Goal: Book appointment/travel/reservation

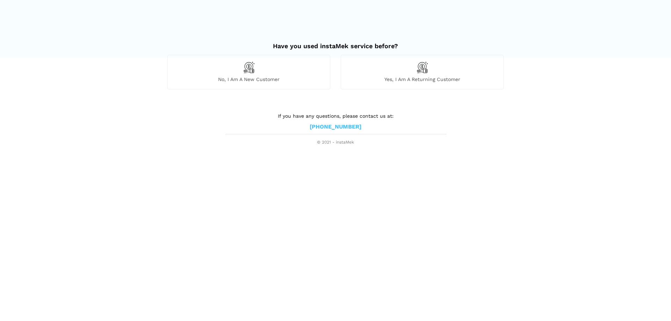
click at [238, 73] on div "No, I am a new customer" at bounding box center [248, 72] width 163 height 34
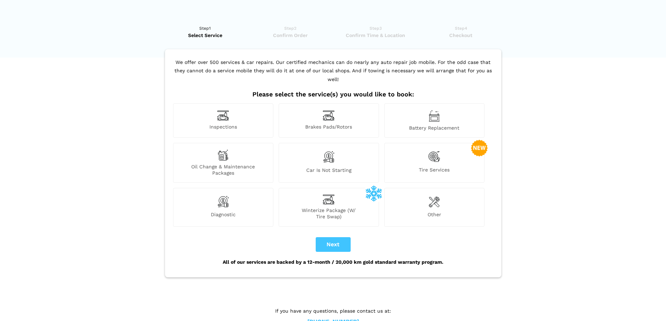
click at [225, 110] on img at bounding box center [223, 115] width 12 height 11
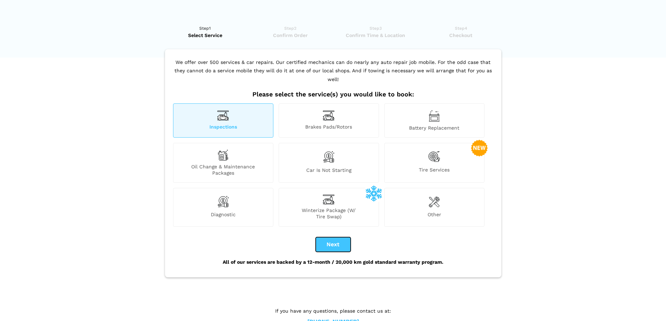
click at [328, 237] on button "Next" at bounding box center [333, 244] width 35 height 15
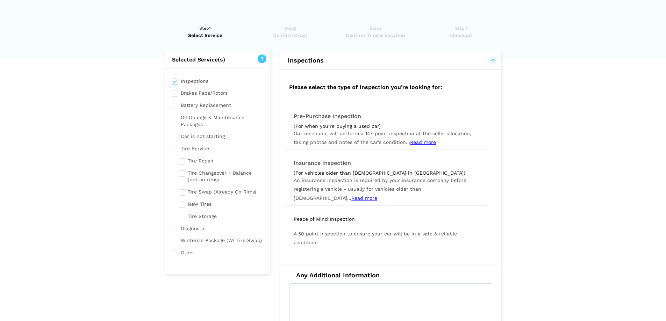
checkbox input "true"
click at [419, 141] on span "Read more" at bounding box center [423, 142] width 26 height 6
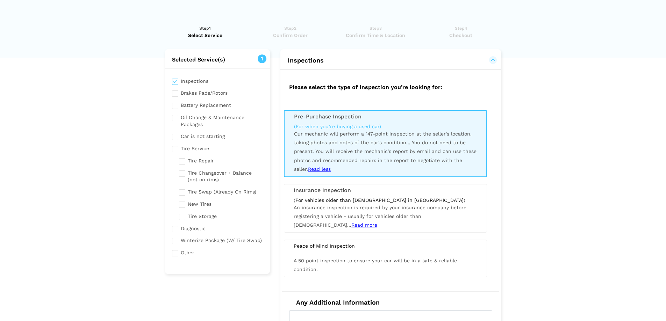
click at [325, 136] on span "Our mechanic will perform a 147-point inspection at the seller's location, taki…" at bounding box center [385, 151] width 182 height 41
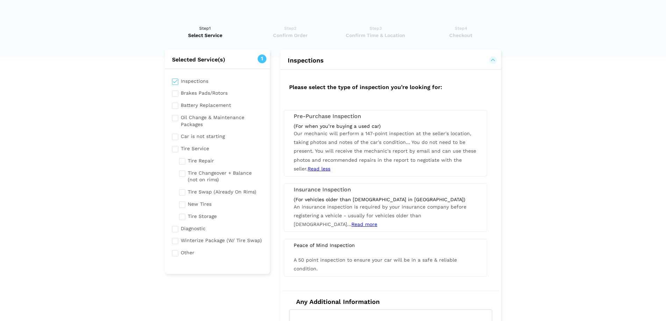
click at [356, 135] on span "Our mechanic will perform a 147-point inspection at the seller's location, taki…" at bounding box center [385, 151] width 182 height 41
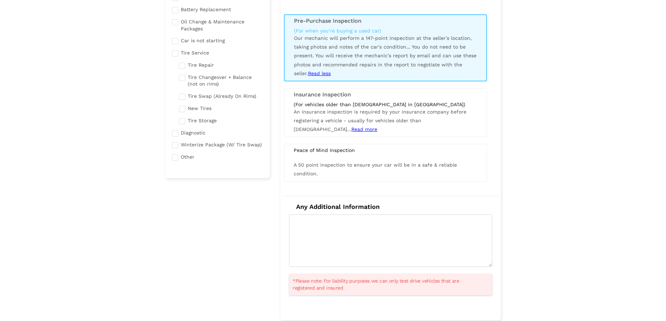
scroll to position [140, 0]
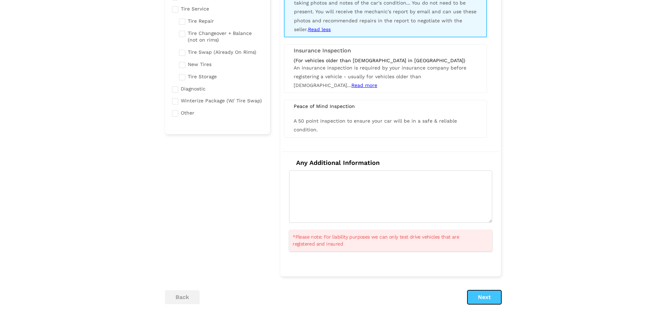
click at [479, 295] on button "Next" at bounding box center [484, 297] width 34 height 14
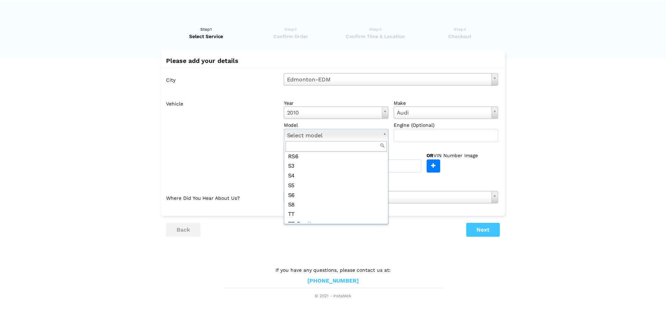
scroll to position [175, 0]
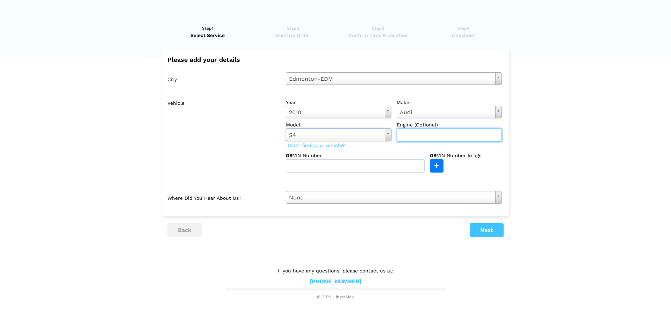
click at [401, 132] on input "text" at bounding box center [450, 135] width 106 height 13
click at [417, 151] on div "year [DATE] Select year [DATE] 2025 2024 2023 2022 2021 2020 2019 2018 2017 201…" at bounding box center [394, 134] width 226 height 77
click at [416, 136] on input "3.0" at bounding box center [450, 135] width 106 height 13
type input "3"
type input "3.0t"
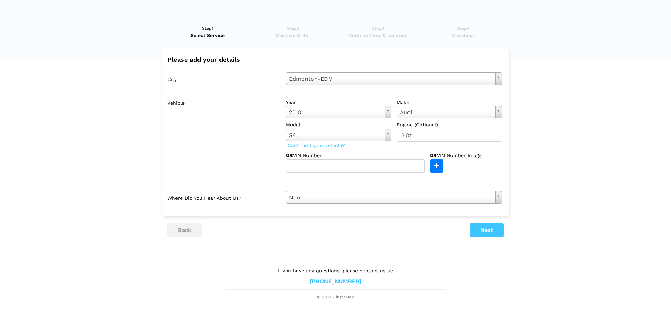
click at [394, 147] on div "year [DATE] Select year [DATE] 2025 2024 2023 2022 2021 2020 2019 2018 2017 201…" at bounding box center [394, 134] width 226 height 77
click at [484, 231] on button "Next" at bounding box center [487, 230] width 34 height 14
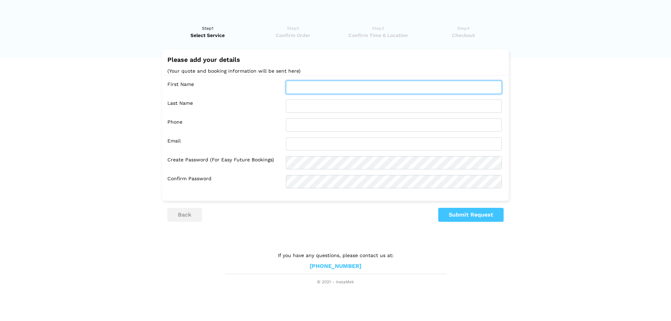
click at [296, 84] on input "text" at bounding box center [394, 87] width 216 height 13
type input "[PERSON_NAME]"
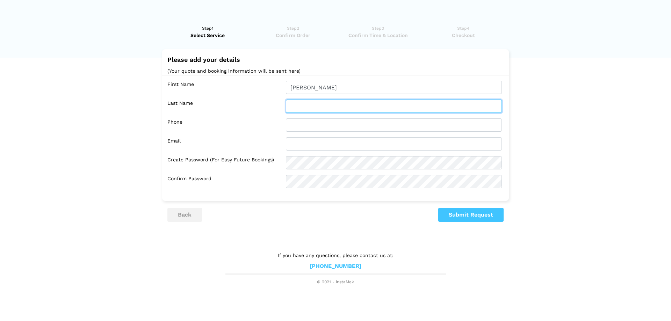
click at [301, 102] on input "text" at bounding box center [394, 106] width 216 height 13
type input "Polsom"
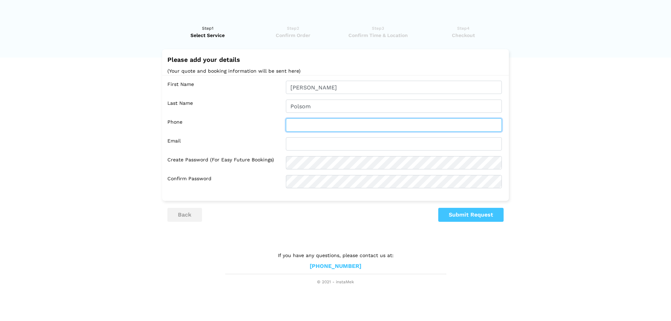
click at [299, 127] on input "text" at bounding box center [394, 124] width 216 height 13
type input "[PHONE_NUMBER]"
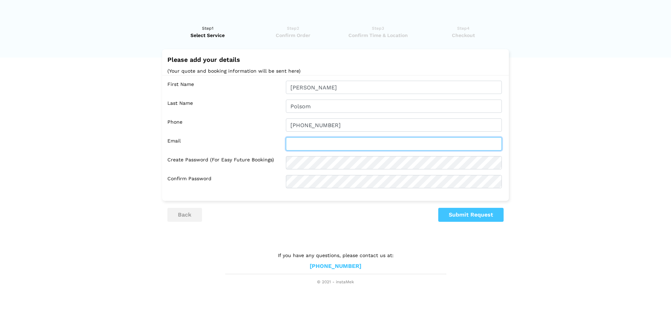
click at [297, 145] on input "text" at bounding box center [394, 143] width 216 height 13
type input "[EMAIL_ADDRESS][DOMAIN_NAME]"
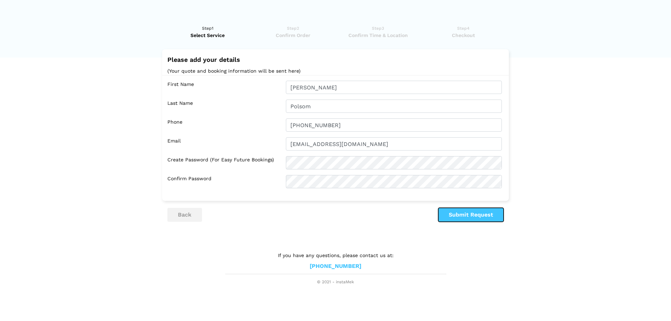
click at [474, 214] on button "Submit Request" at bounding box center [470, 215] width 65 height 14
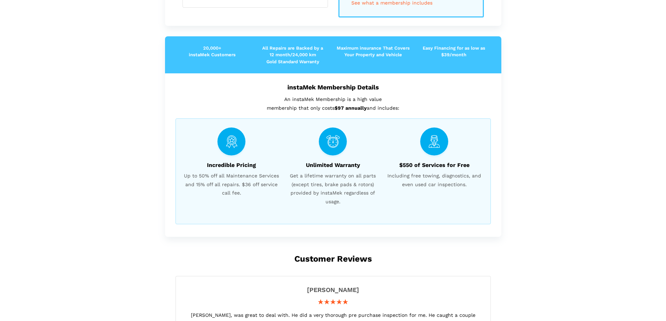
scroll to position [113, 0]
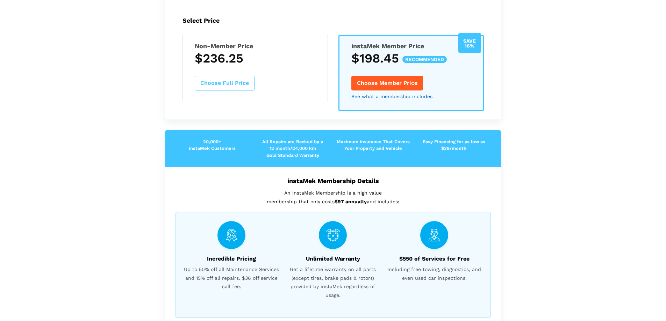
click at [383, 99] on link "See what a membership includes" at bounding box center [391, 96] width 81 height 5
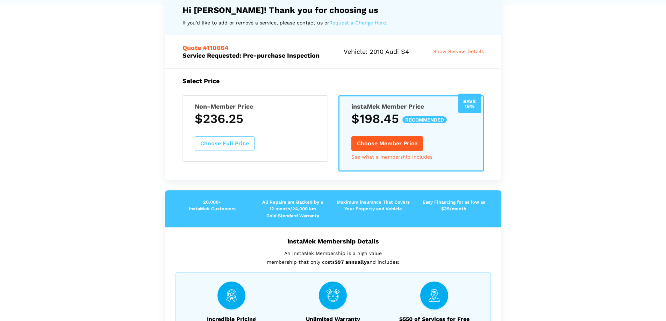
scroll to position [35, 0]
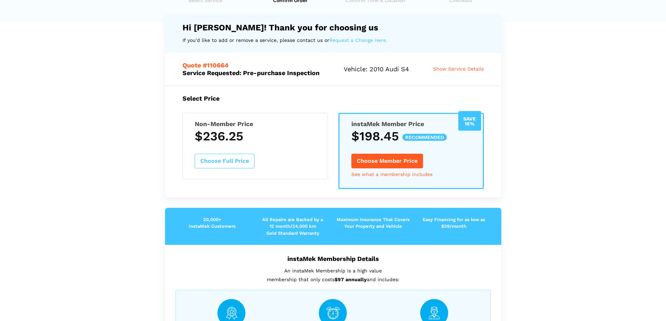
click at [305, 172] on div "Non-Member Price $236.25 Choose Full Price" at bounding box center [254, 146] width 145 height 66
click at [295, 161] on div "Non-Member Price $236.25 Choose Full Price" at bounding box center [254, 146] width 145 height 66
click at [388, 176] on link "See what a membership includes" at bounding box center [391, 174] width 81 height 5
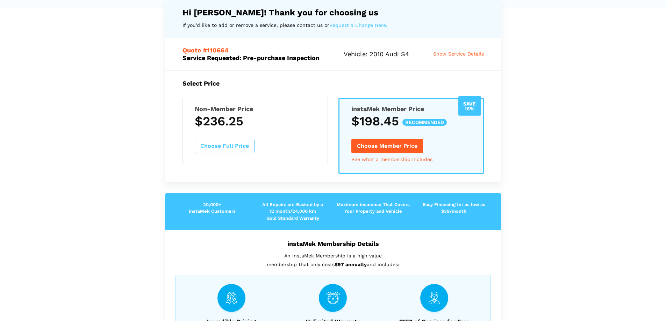
scroll to position [0, 0]
